Goal: Register for event/course: Register for event/course

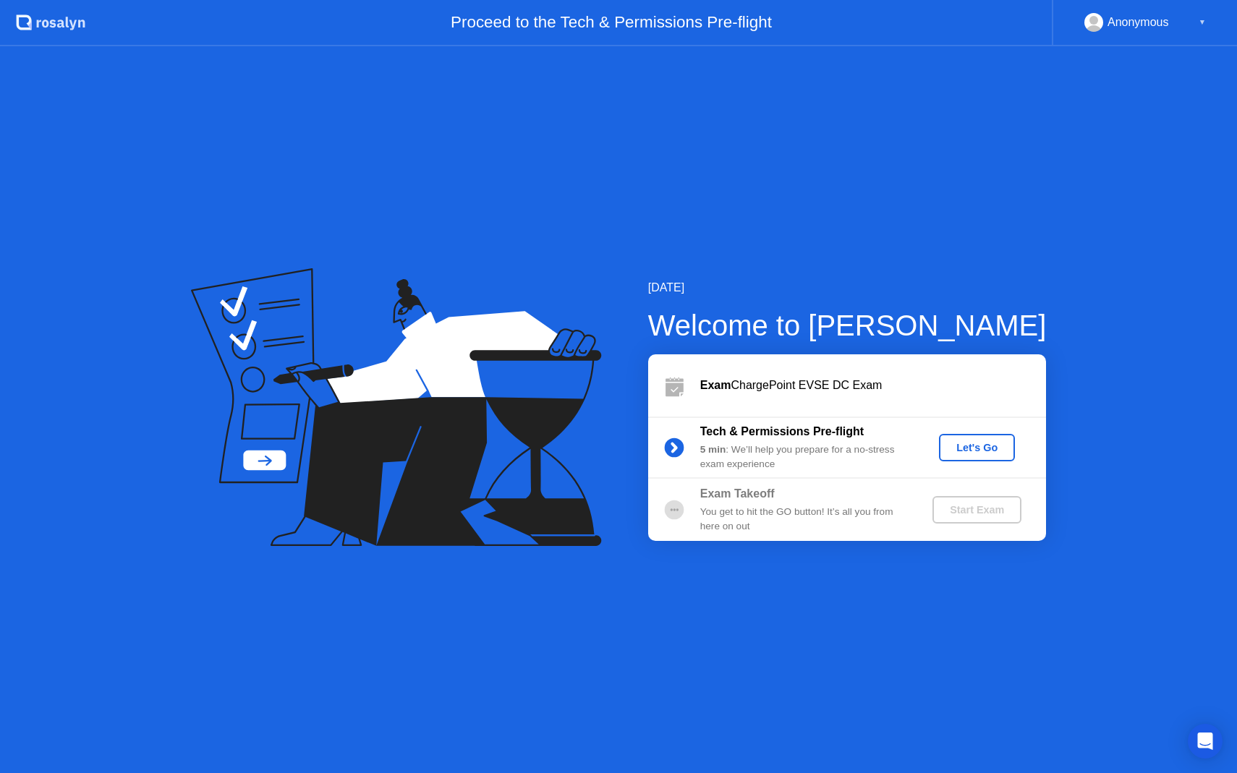
click at [961, 442] on div "Let's Go" at bounding box center [976, 448] width 64 height 12
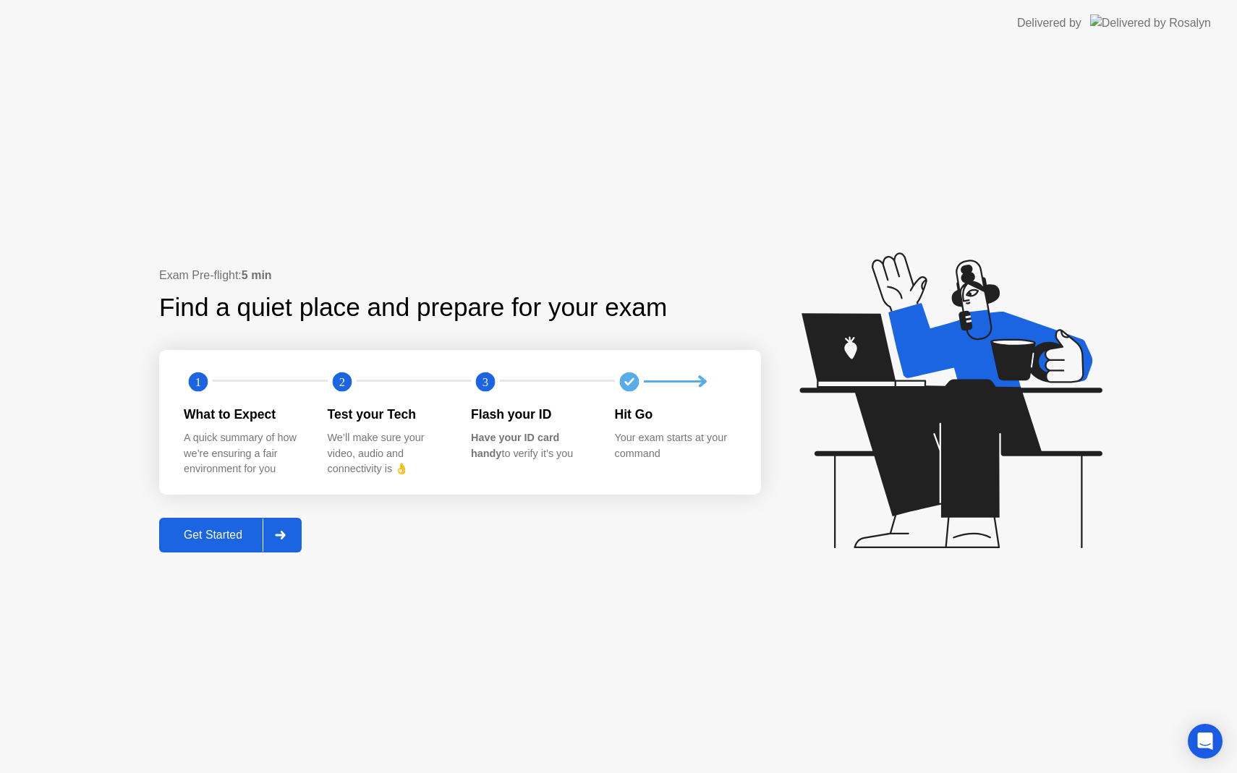
click at [237, 526] on button "Get Started" at bounding box center [230, 535] width 142 height 35
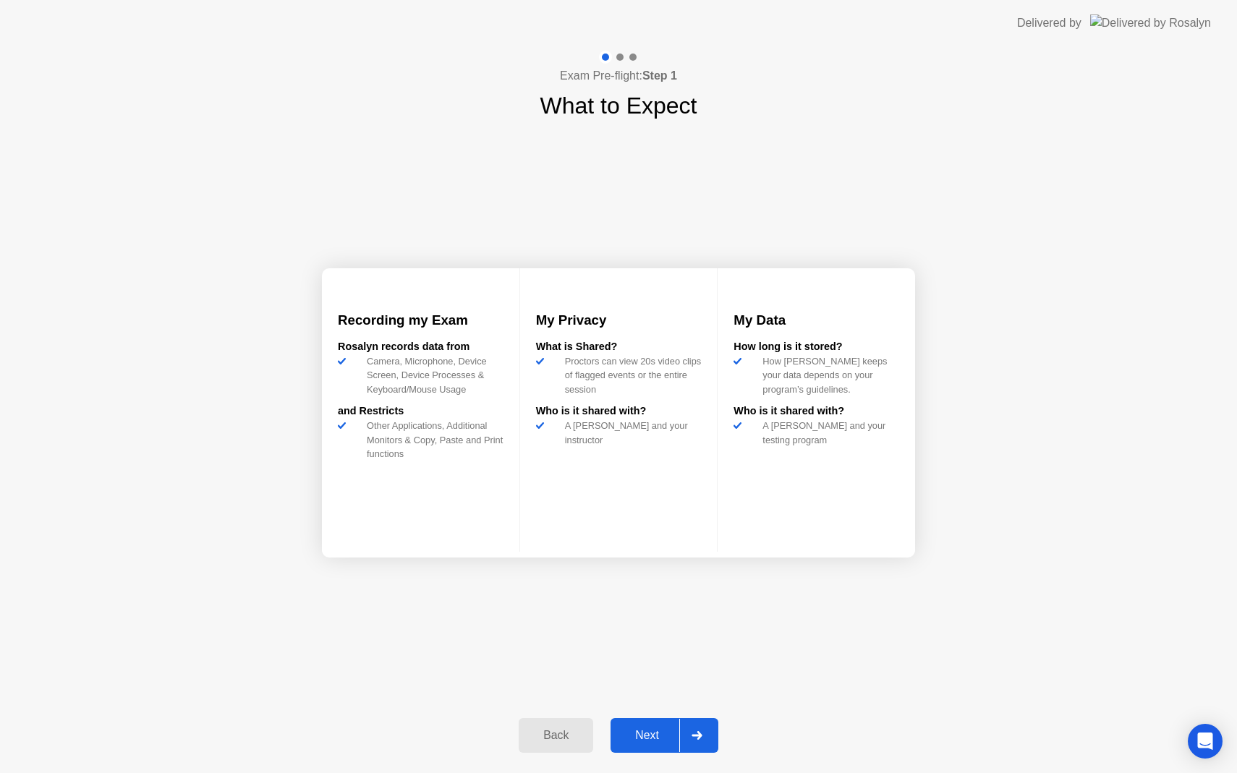
click at [696, 734] on icon at bounding box center [696, 735] width 11 height 9
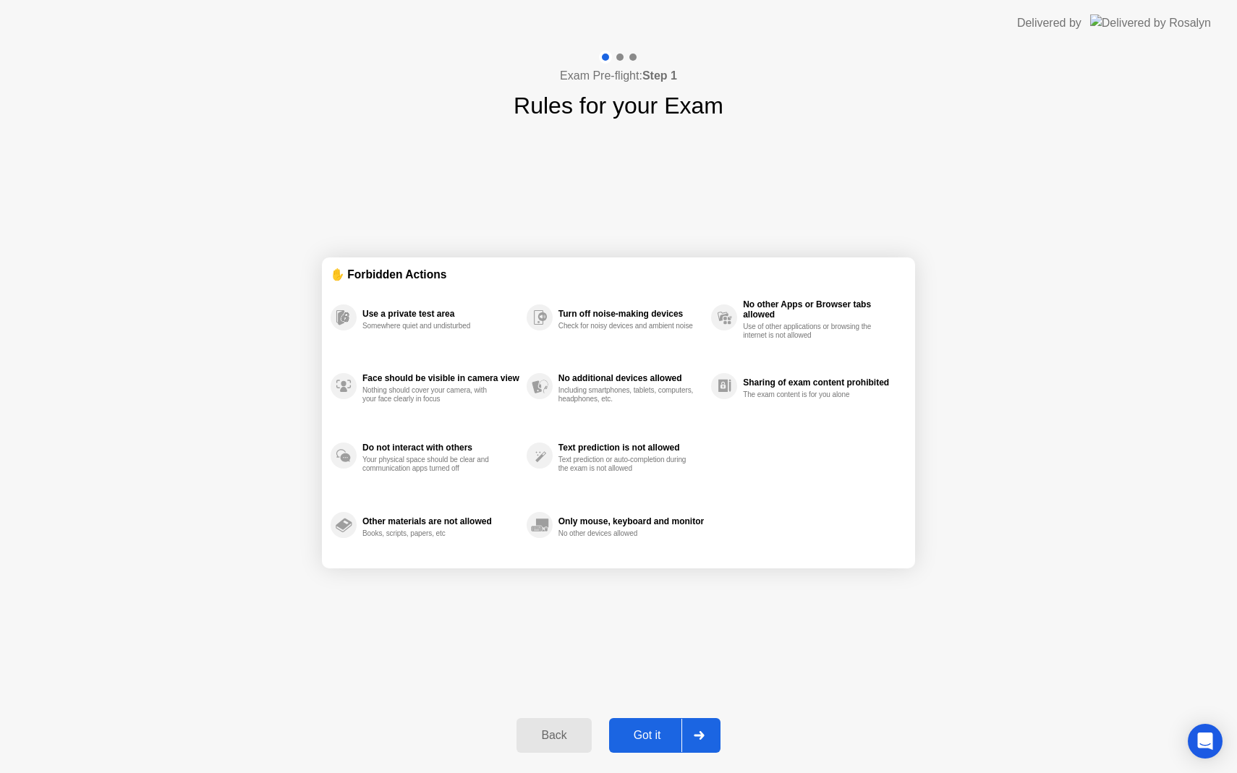
click at [665, 729] on div "Got it" at bounding box center [647, 735] width 68 height 13
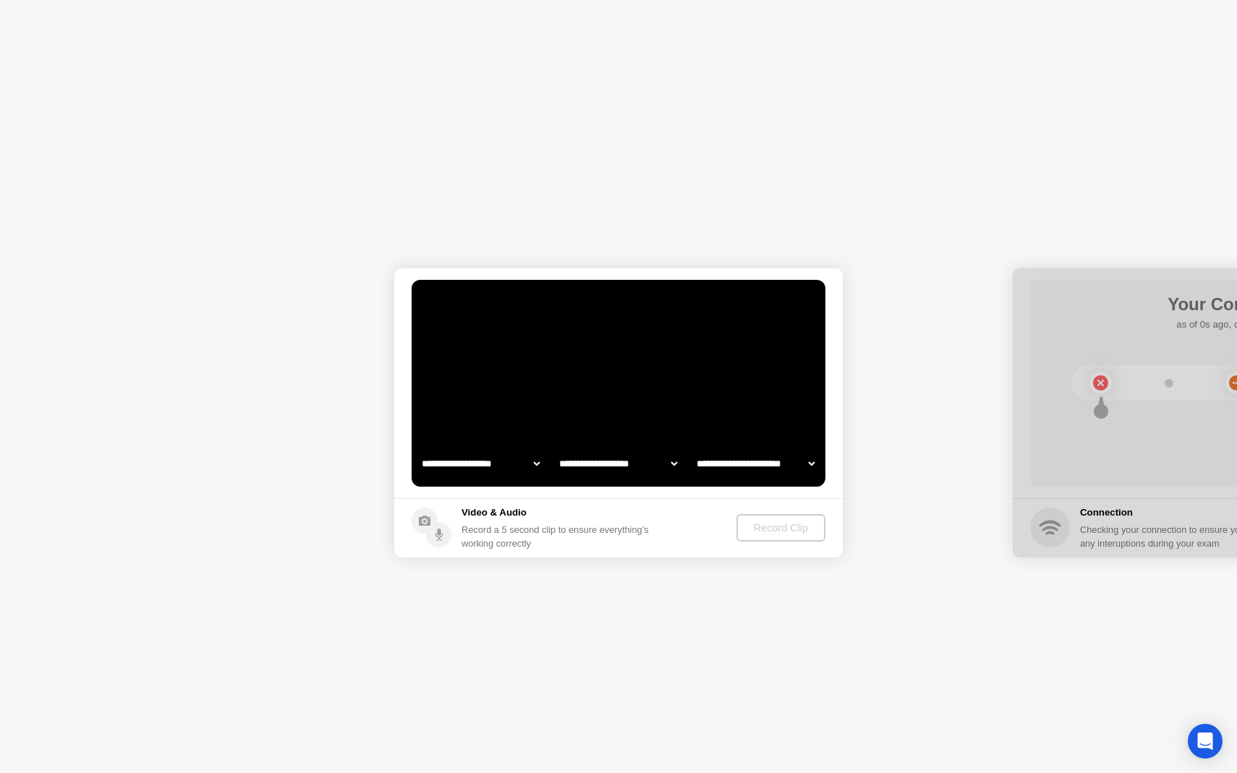
select select "**********"
select select "*******"
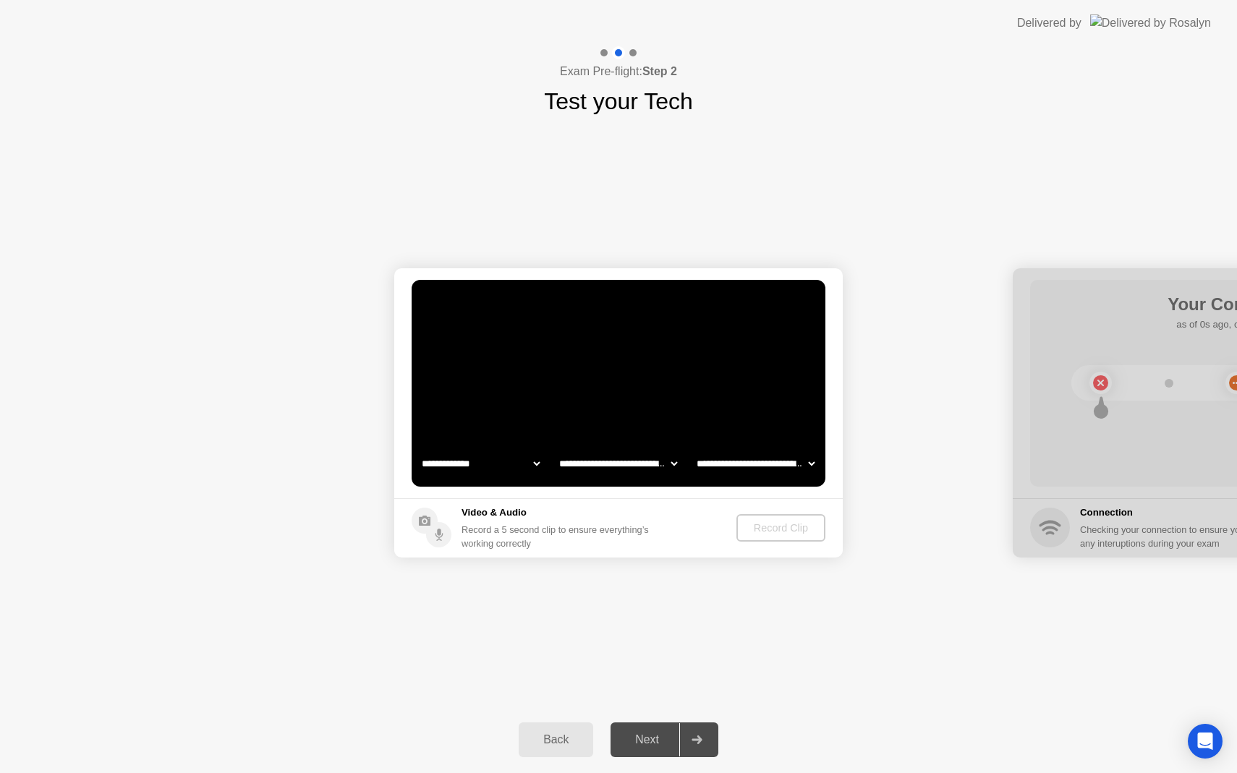
click at [479, 464] on select "**********" at bounding box center [481, 463] width 124 height 29
select select "**********"
click at [595, 460] on select "**********" at bounding box center [618, 463] width 124 height 29
click at [755, 454] on select "**********" at bounding box center [756, 463] width 124 height 29
click at [777, 526] on div "Record Clip" at bounding box center [781, 528] width 77 height 12
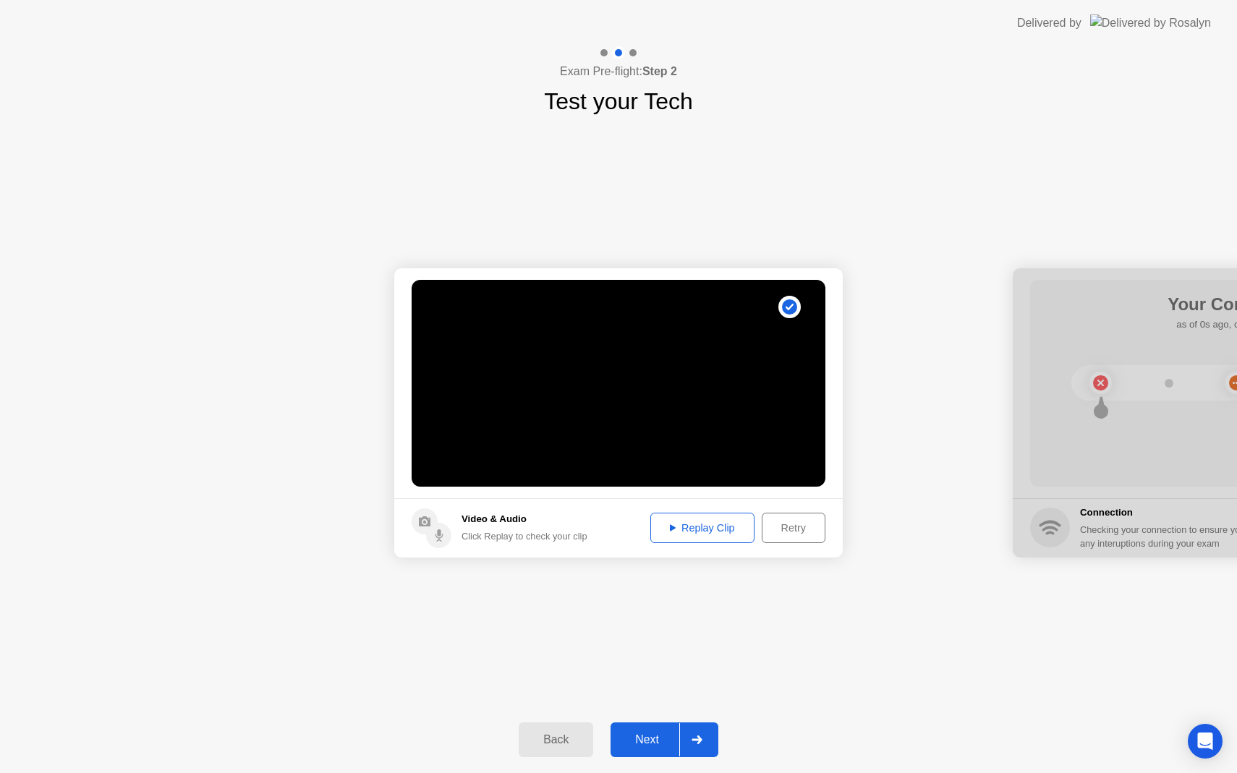
click at [706, 532] on div "Replay Clip" at bounding box center [702, 528] width 94 height 12
click at [655, 726] on button "Next" at bounding box center [664, 739] width 108 height 35
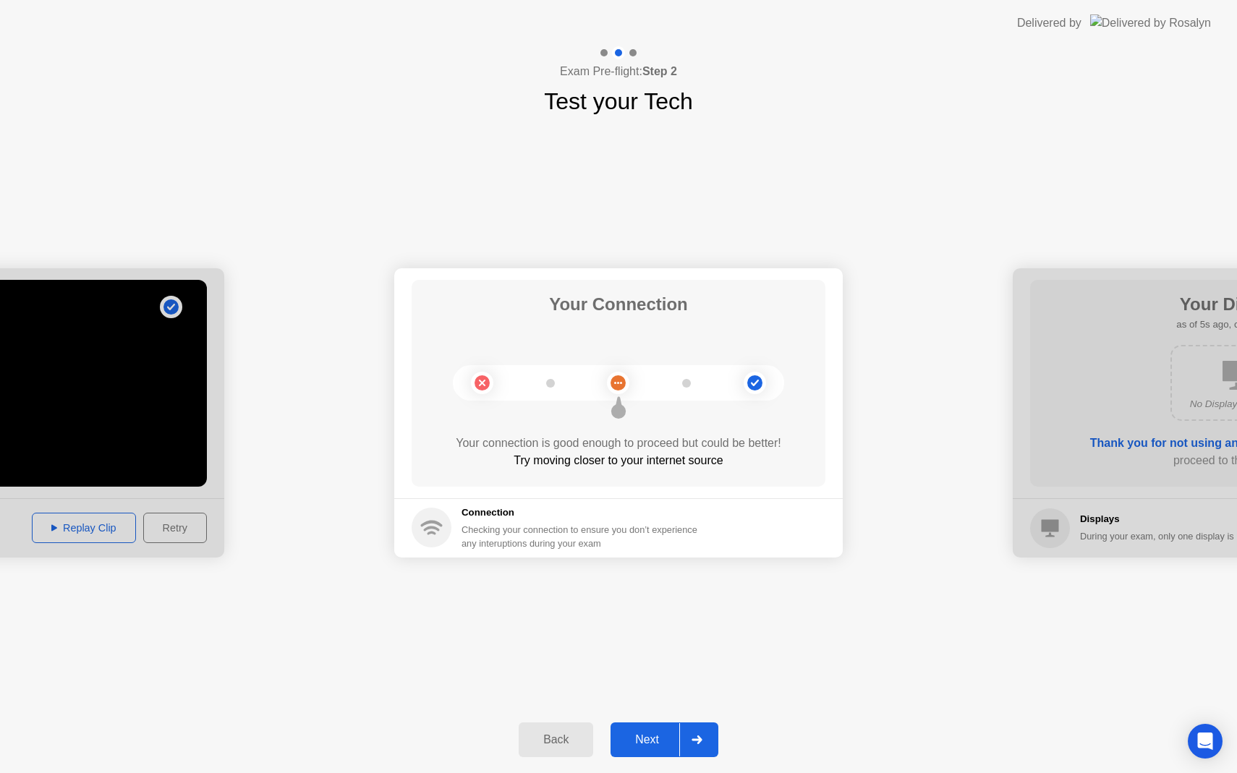
click at [652, 746] on div "Next" at bounding box center [647, 739] width 64 height 13
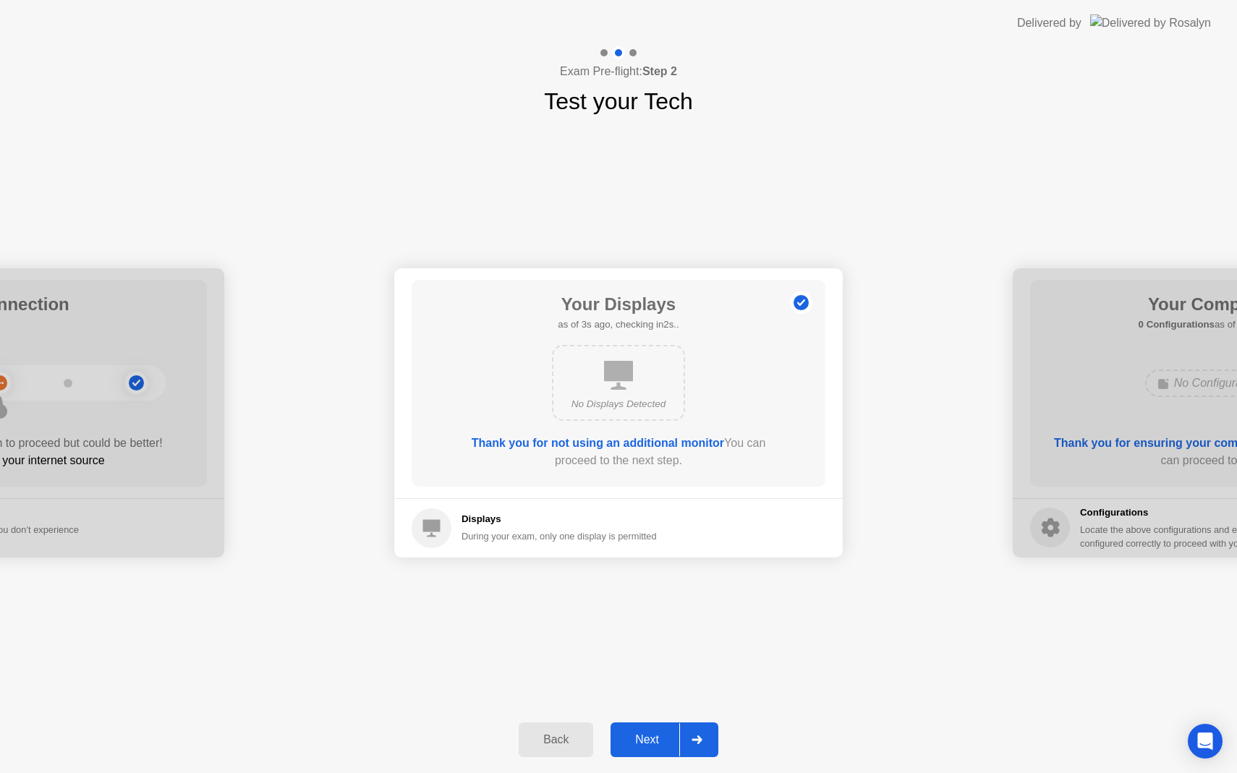
click at [649, 744] on div "Next" at bounding box center [647, 739] width 64 height 13
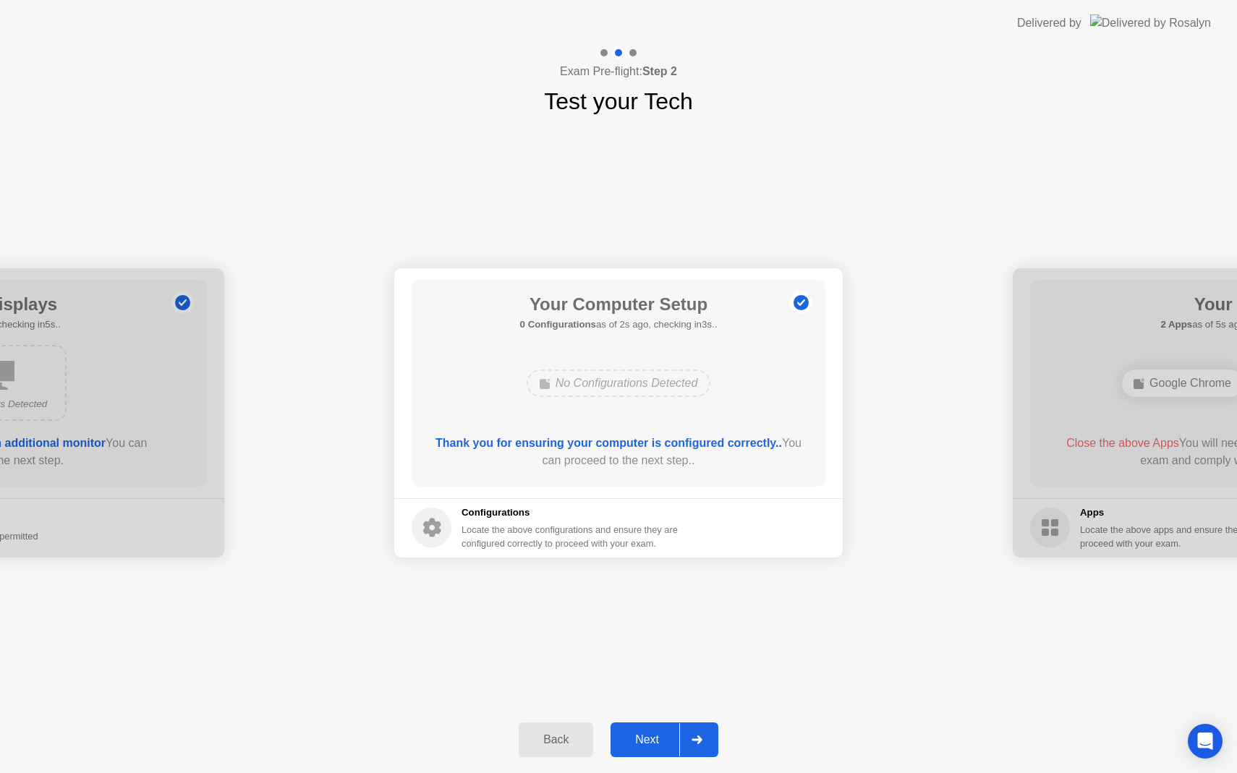
click at [649, 744] on div "Next" at bounding box center [647, 739] width 64 height 13
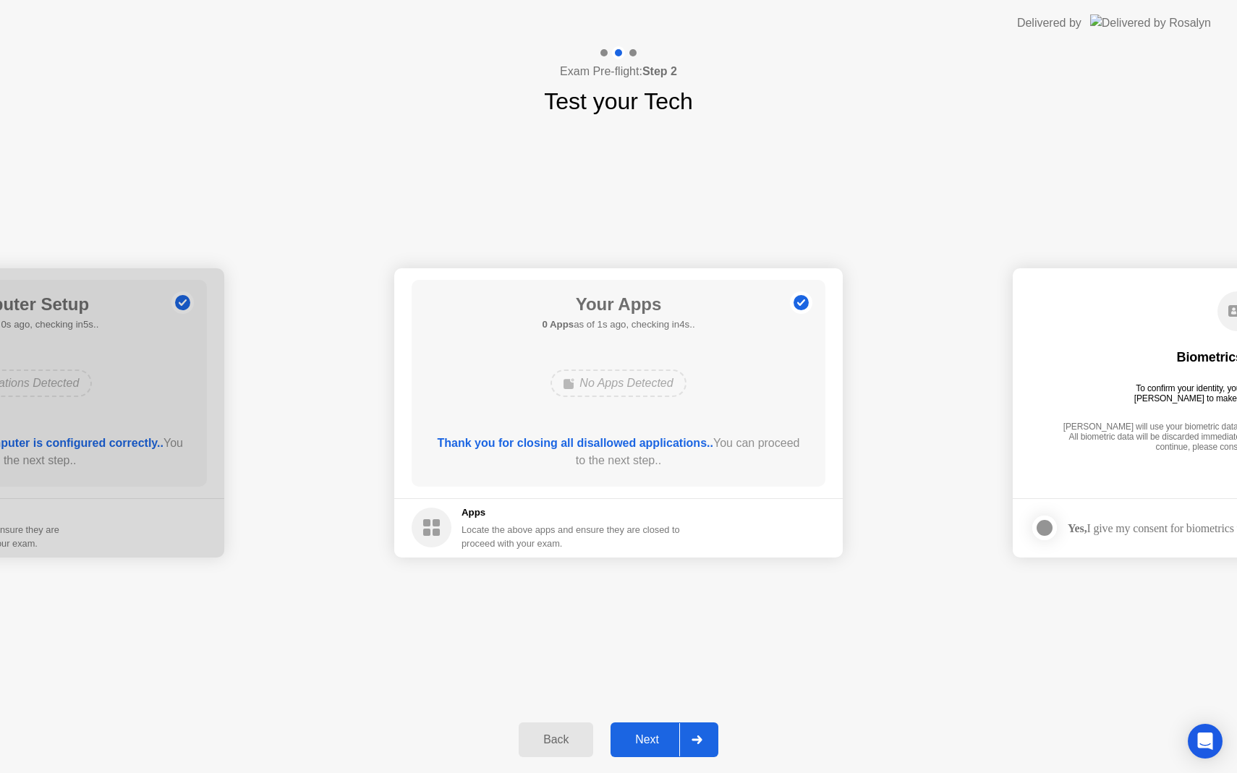
click at [639, 748] on button "Next" at bounding box center [664, 739] width 108 height 35
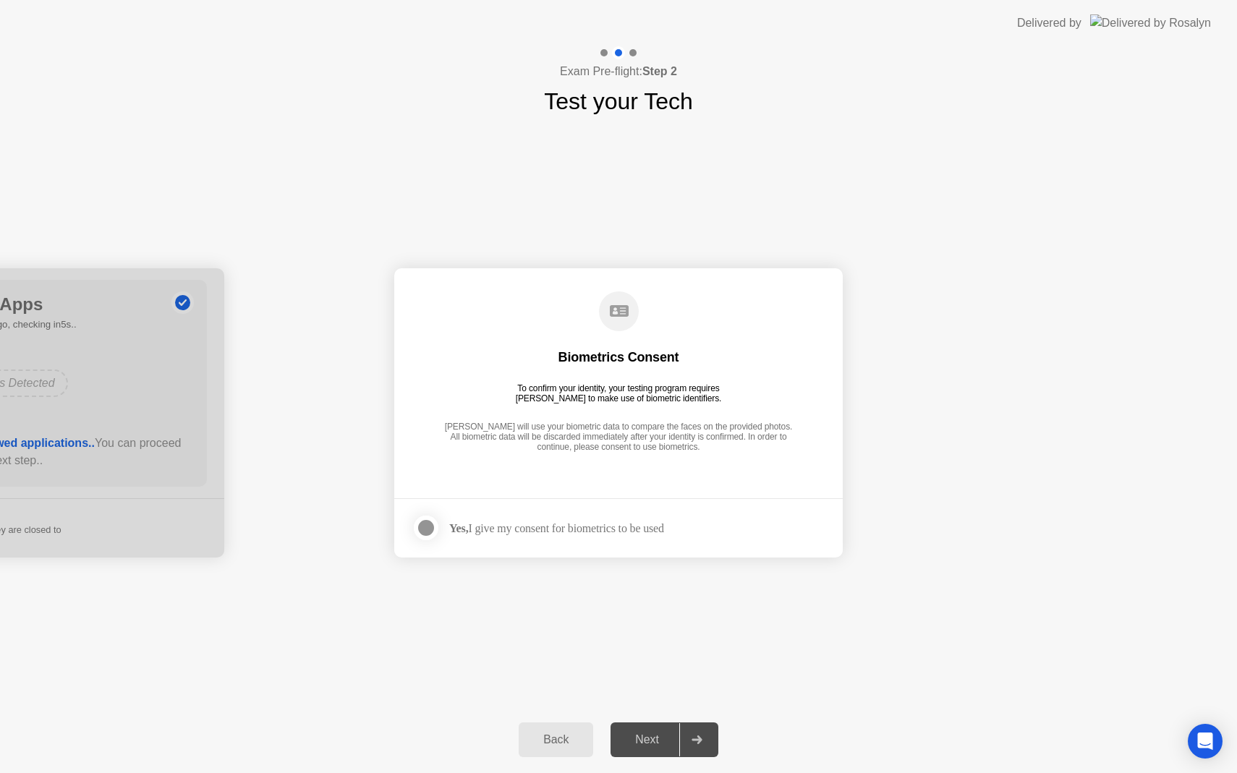
click at [647, 737] on div "Next" at bounding box center [647, 739] width 64 height 13
click at [697, 744] on div at bounding box center [696, 739] width 35 height 33
click at [492, 537] on div "Yes, I give my consent for biometrics to be used" at bounding box center [537, 527] width 252 height 29
click at [477, 523] on div "Yes, I give my consent for biometrics to be used" at bounding box center [556, 528] width 215 height 14
click at [430, 523] on div at bounding box center [425, 527] width 17 height 17
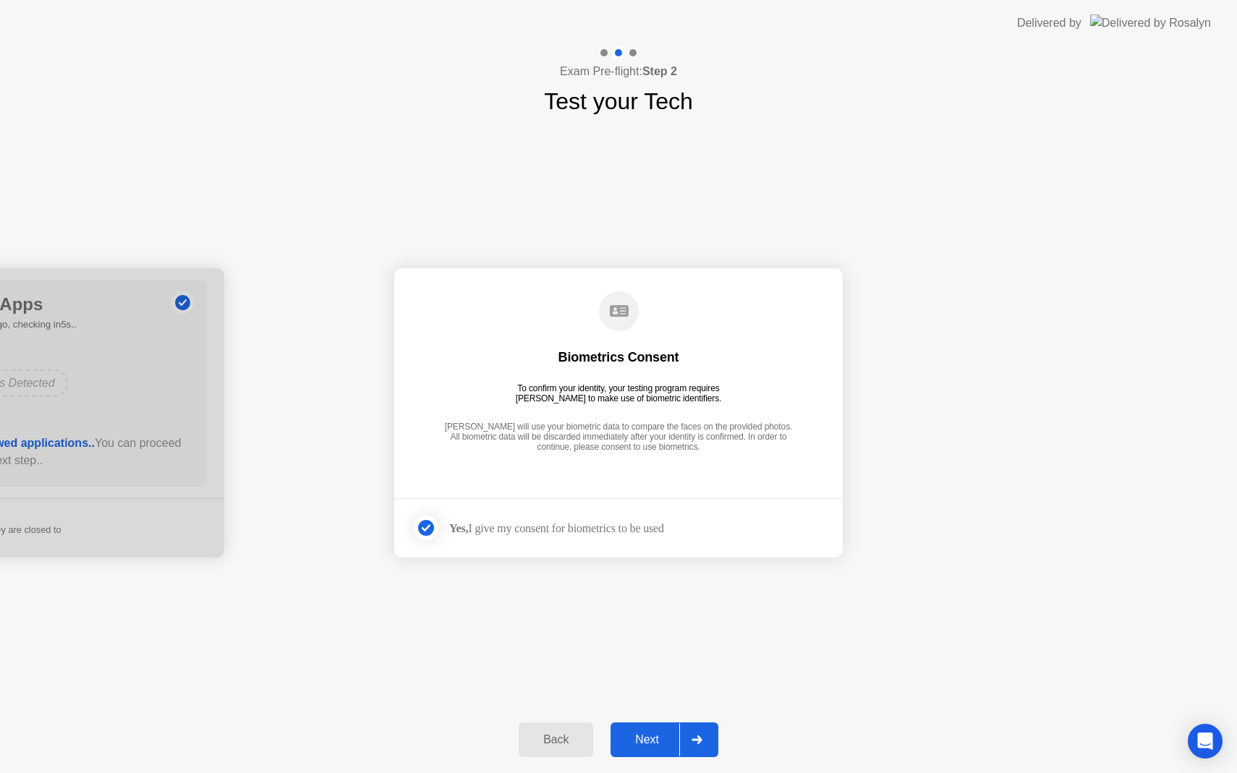
click at [654, 743] on div "Next" at bounding box center [647, 739] width 64 height 13
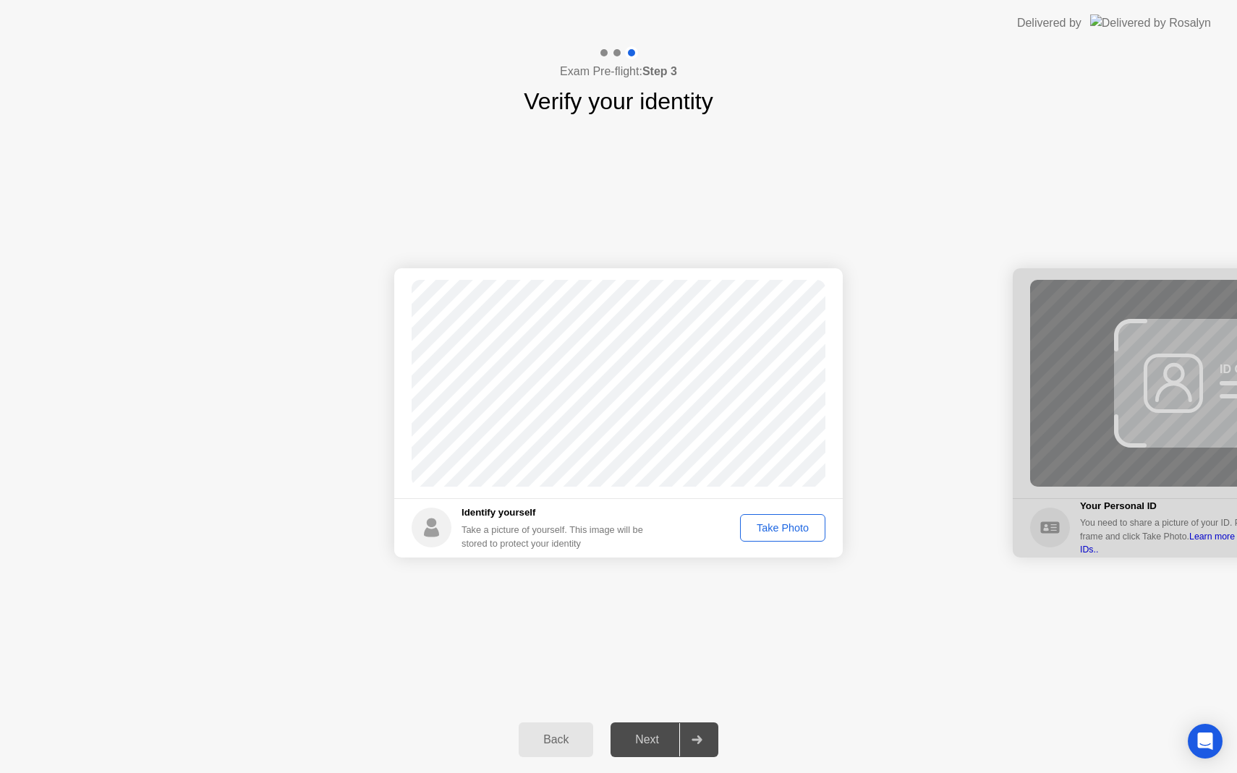
click at [767, 522] on div "Take Photo" at bounding box center [782, 528] width 75 height 12
click at [788, 526] on div "Retake" at bounding box center [792, 528] width 56 height 12
click at [789, 528] on div "Take Photo" at bounding box center [782, 528] width 75 height 12
click at [654, 737] on div "Next" at bounding box center [647, 739] width 64 height 13
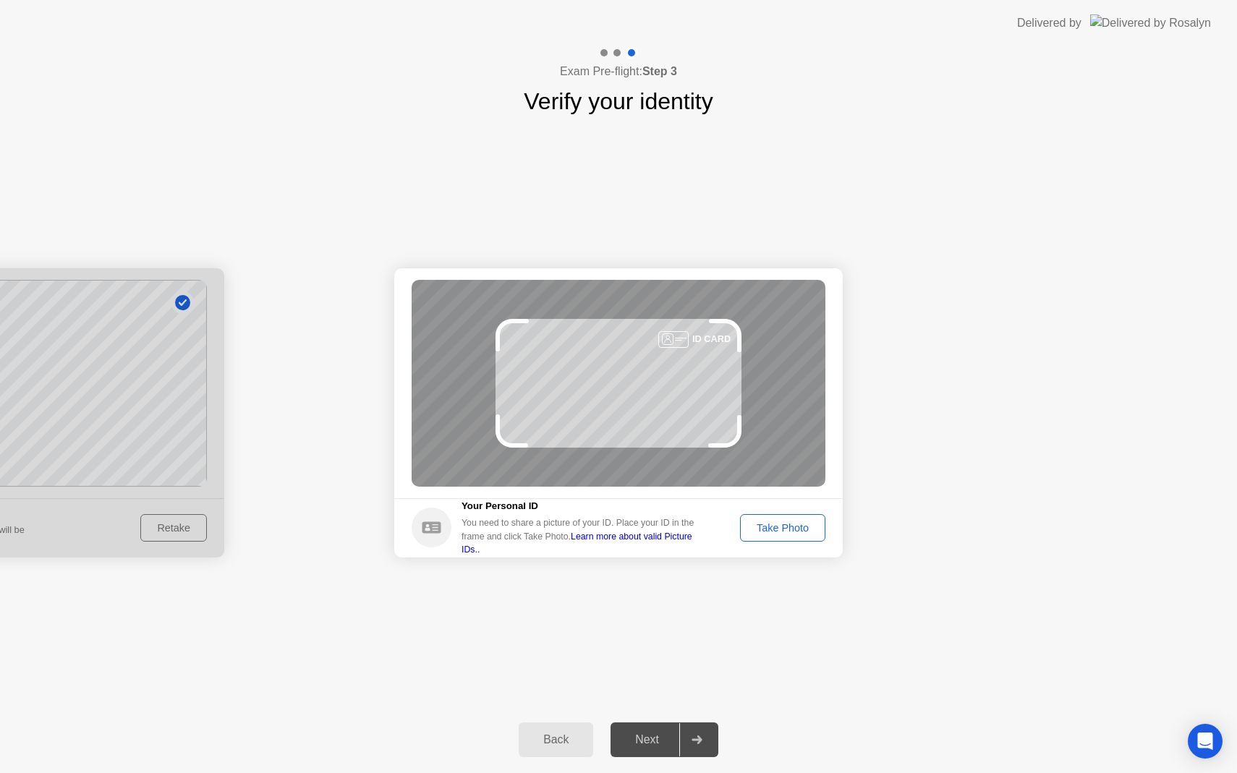
click at [779, 532] on div "Take Photo" at bounding box center [782, 528] width 75 height 12
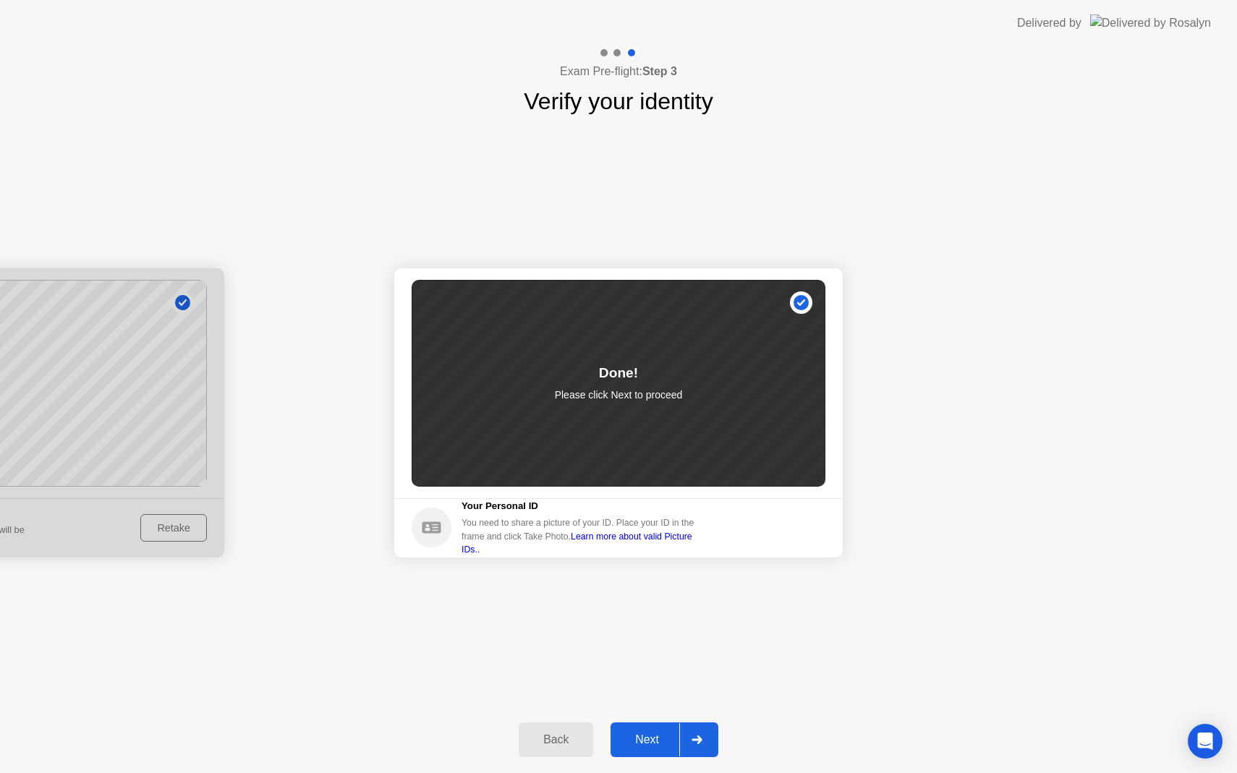
click at [654, 738] on div "Next" at bounding box center [647, 739] width 64 height 13
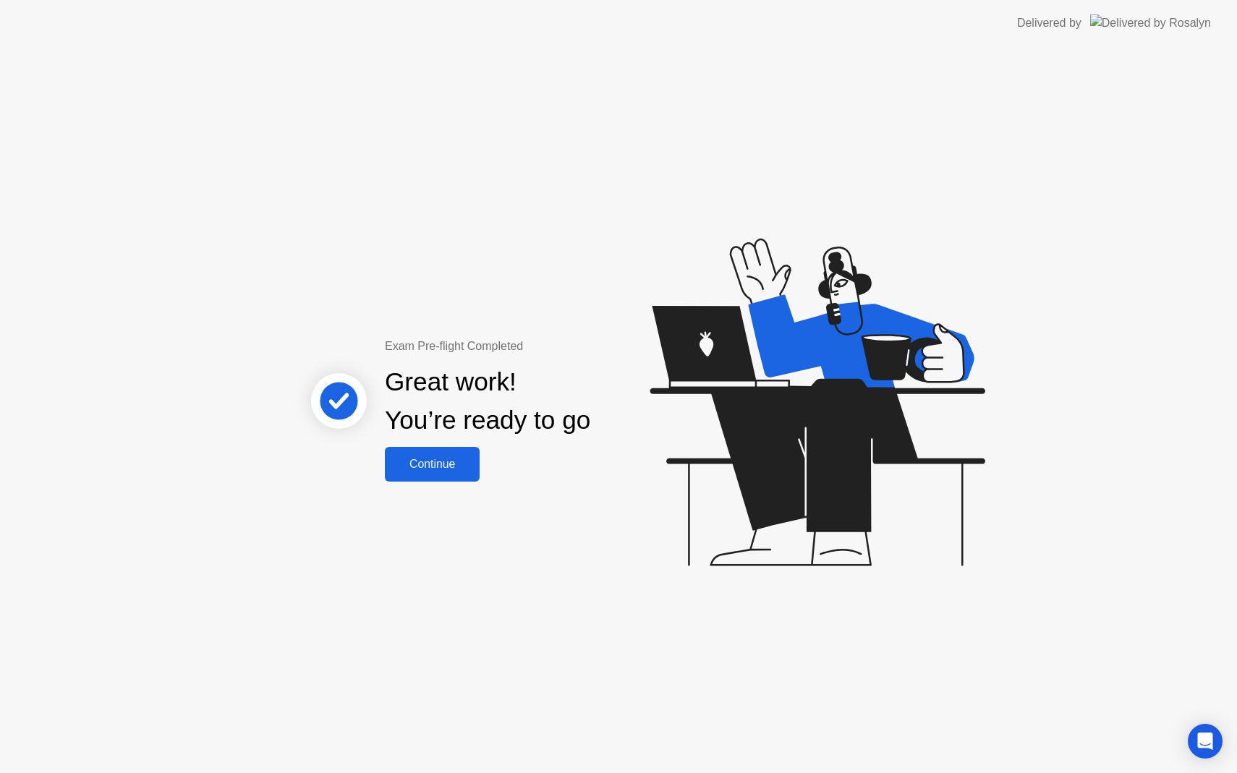
click at [444, 471] on div "Continue" at bounding box center [432, 464] width 86 height 13
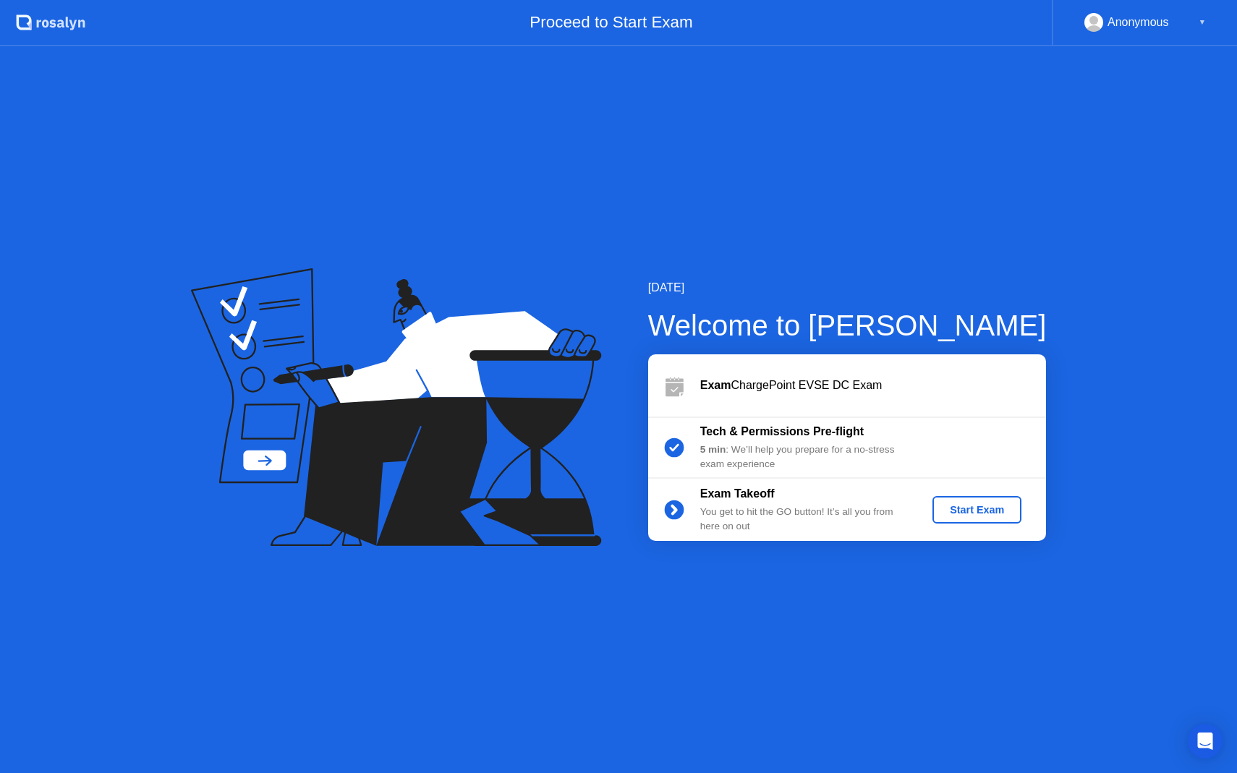
click at [1000, 507] on div "Start Exam" at bounding box center [976, 510] width 77 height 12
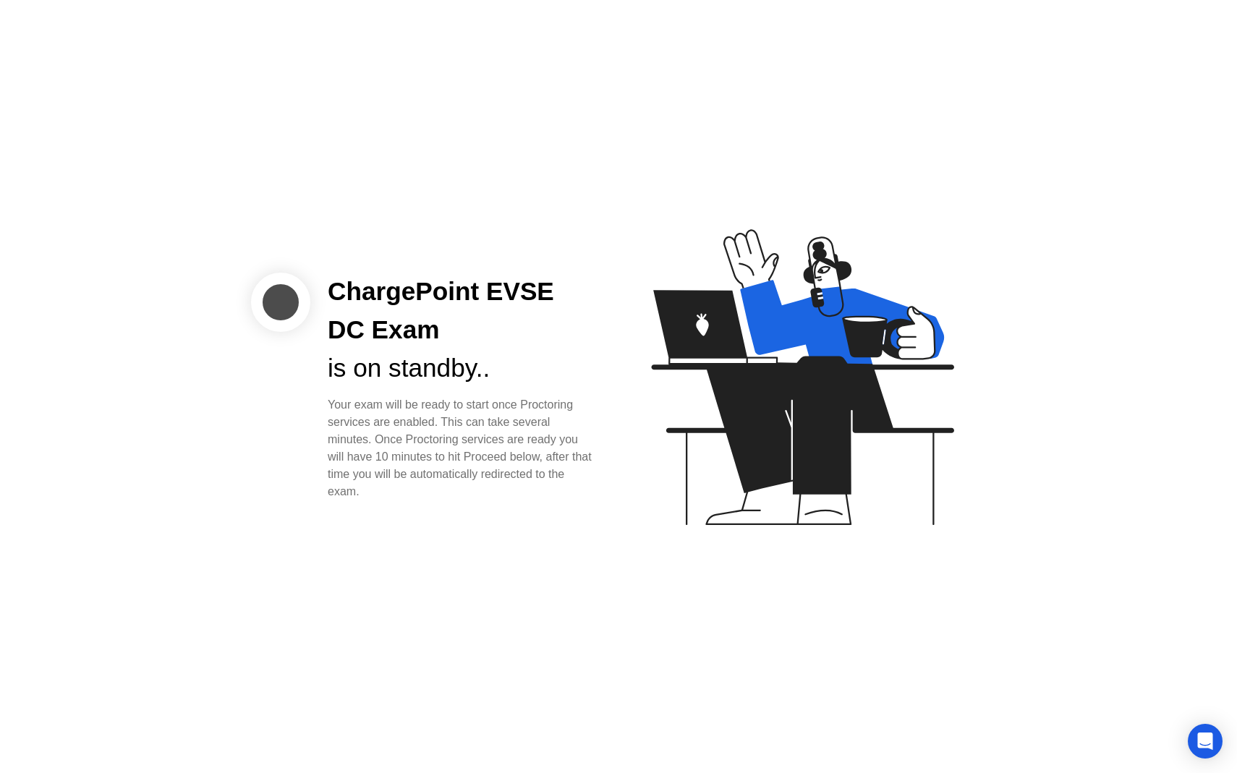
click at [413, 155] on div "ChargePoint EVSE DC Exam is on standby.. Your exam will be ready to start once …" at bounding box center [618, 386] width 1237 height 773
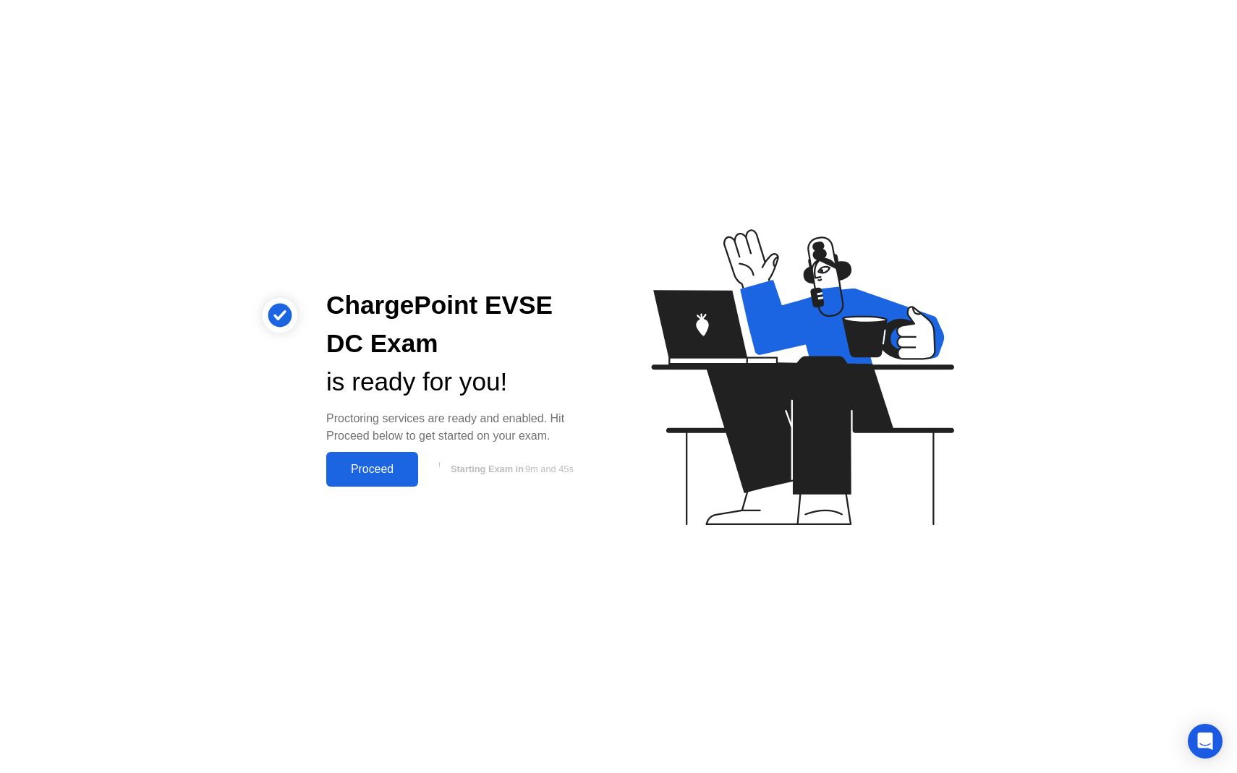
click at [375, 469] on div "Proceed" at bounding box center [371, 469] width 83 height 13
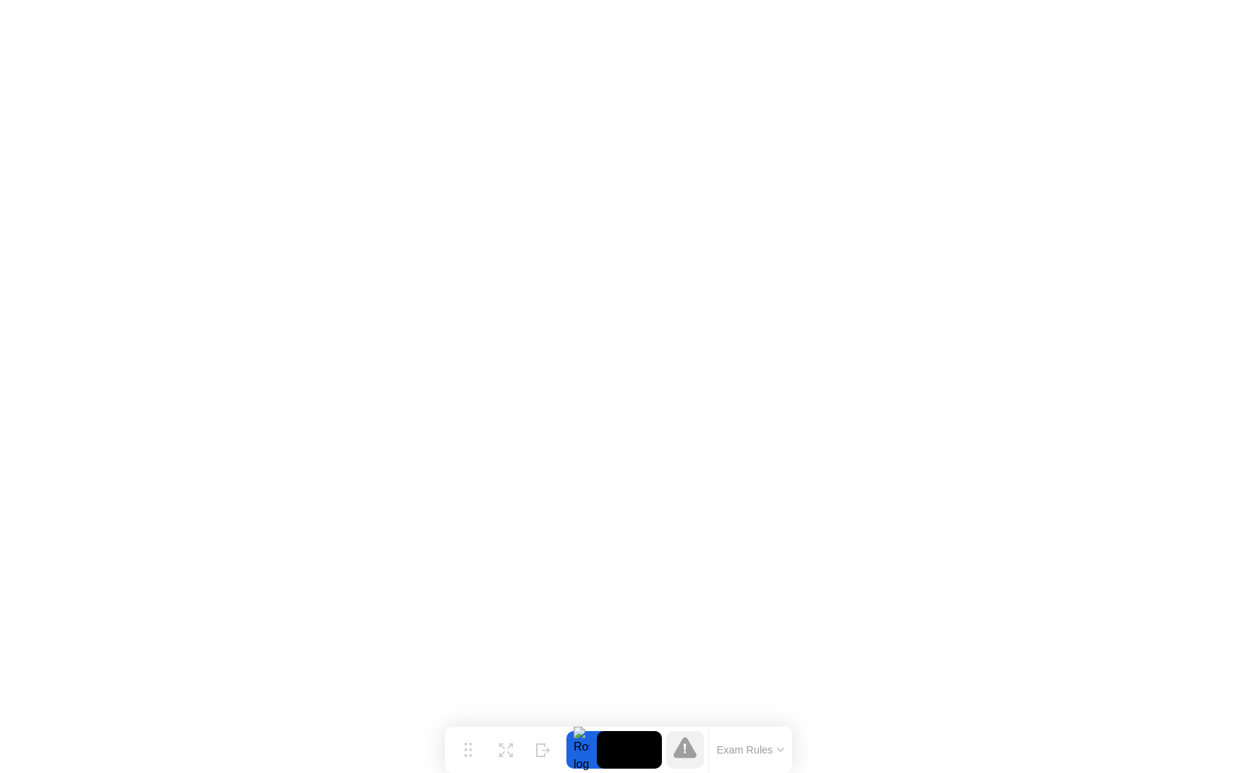
click at [742, 747] on button "Exam Rules" at bounding box center [750, 749] width 77 height 13
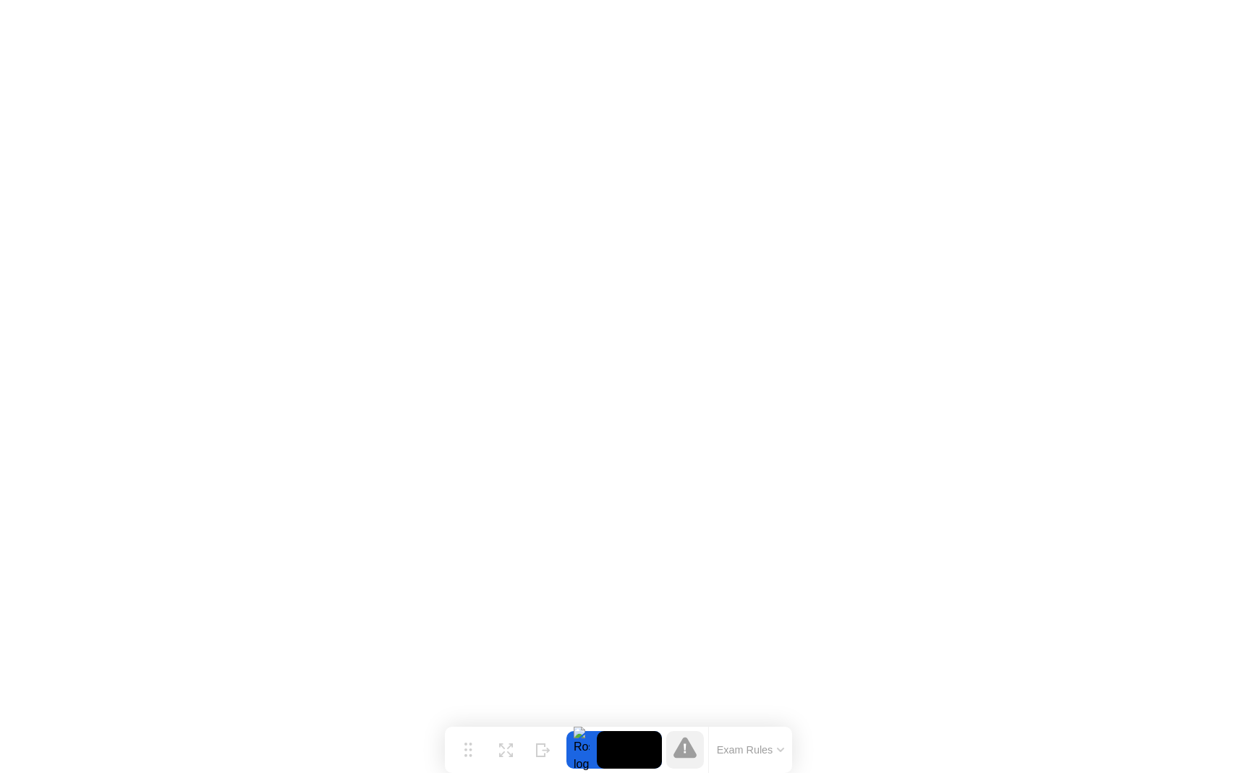
click at [618, 741] on video at bounding box center [629, 750] width 65 height 38
click at [680, 754] on icon at bounding box center [684, 747] width 23 height 21
